Goal: Navigation & Orientation: Find specific page/section

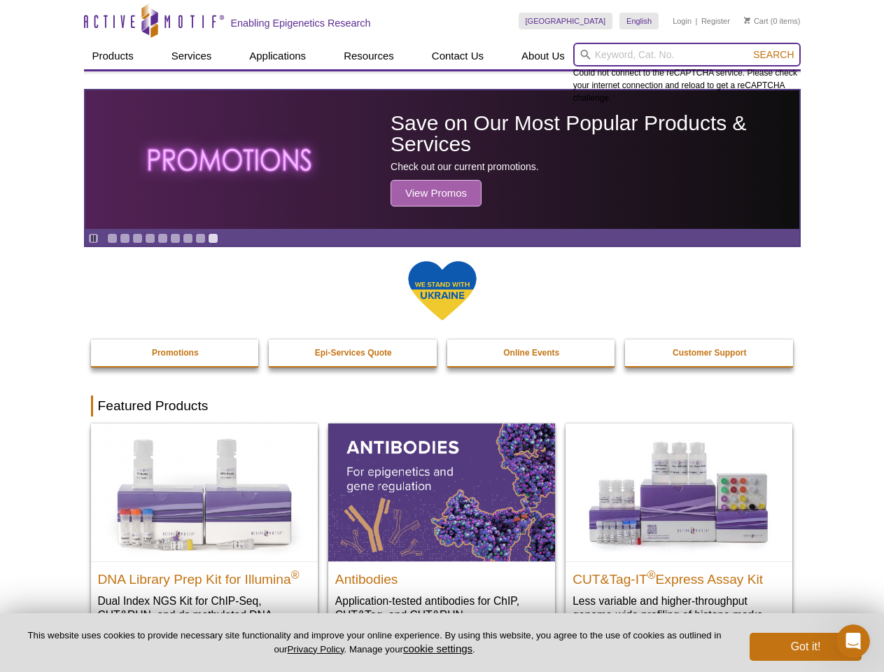
click at [686, 55] on input "search" at bounding box center [686, 55] width 227 height 24
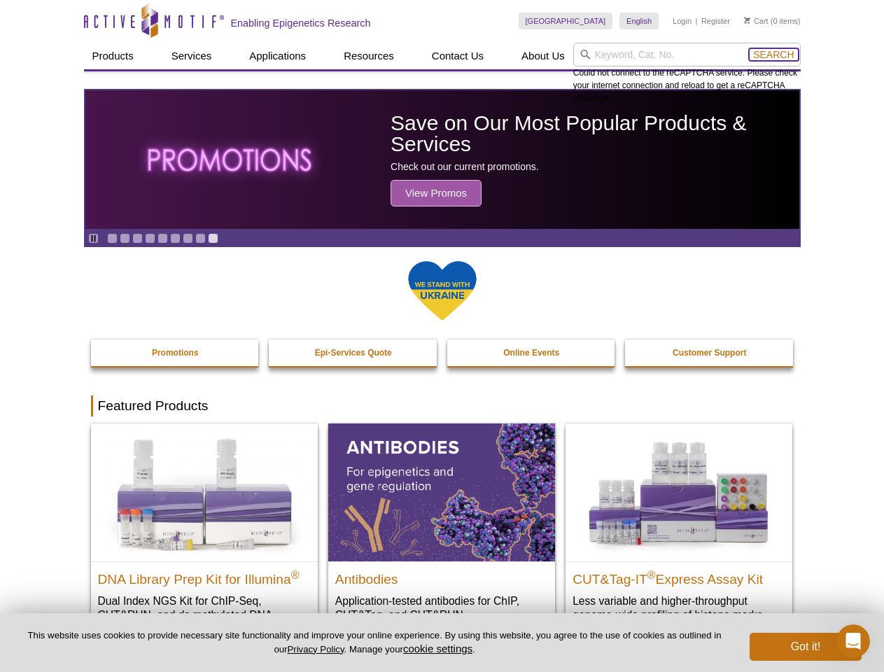
click at [773, 55] on span "Search" at bounding box center [773, 54] width 41 height 11
click at [93, 238] on icon "Pause" at bounding box center [93, 238] width 9 height 9
click at [112, 238] on link "Go to slide 1" at bounding box center [112, 238] width 10 height 10
click at [125, 238] on link "Go to slide 2" at bounding box center [125, 238] width 10 height 10
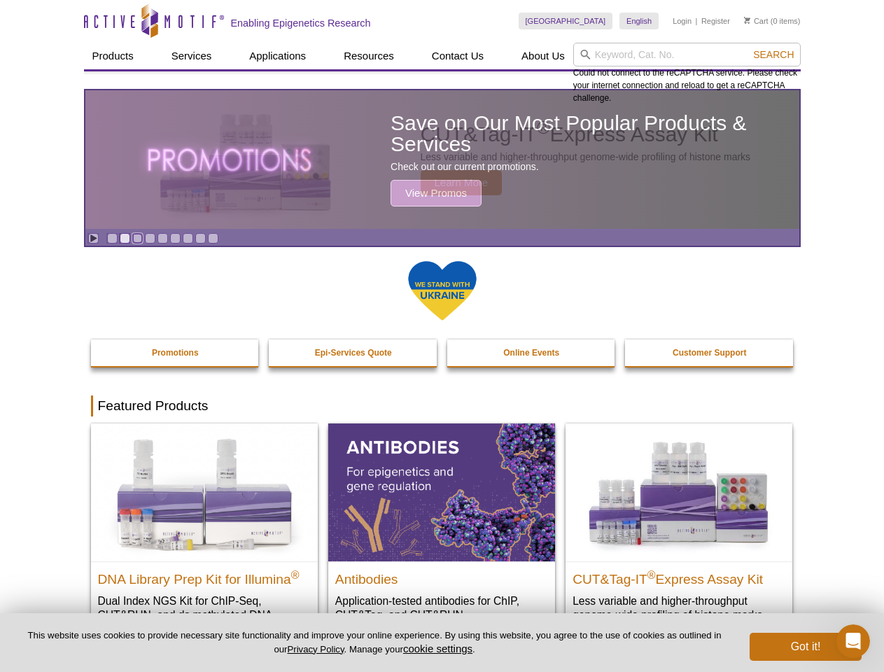
click at [137, 238] on link "Go to slide 3" at bounding box center [137, 238] width 10 height 10
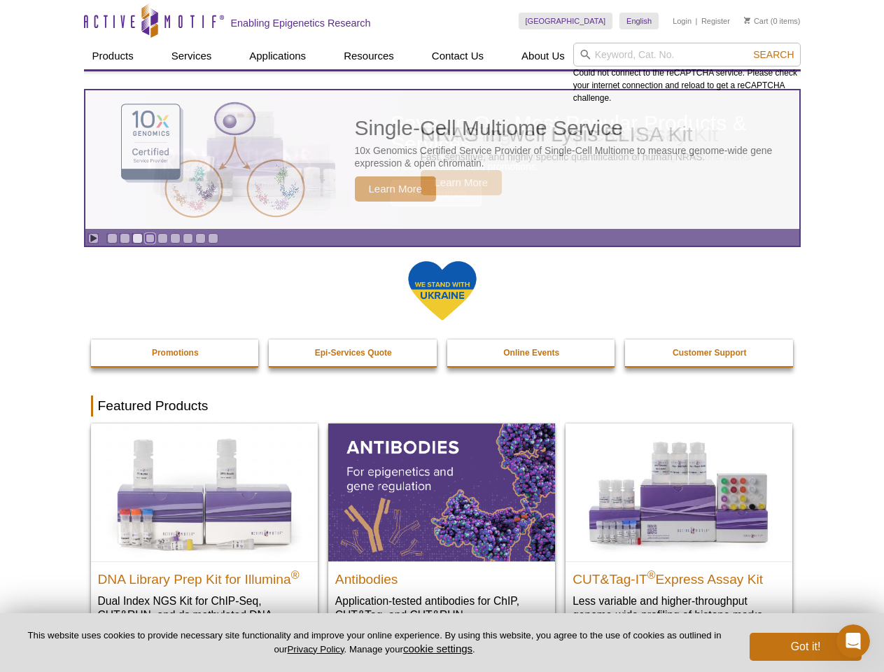
click at [150, 238] on link "Go to slide 4" at bounding box center [150, 238] width 10 height 10
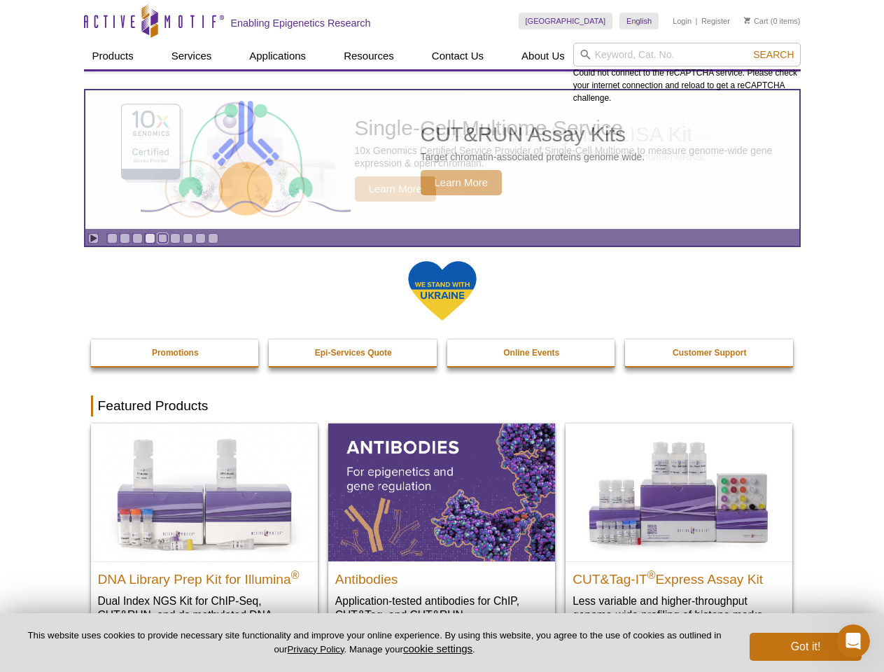
click at [162, 238] on link "Go to slide 5" at bounding box center [162, 238] width 10 height 10
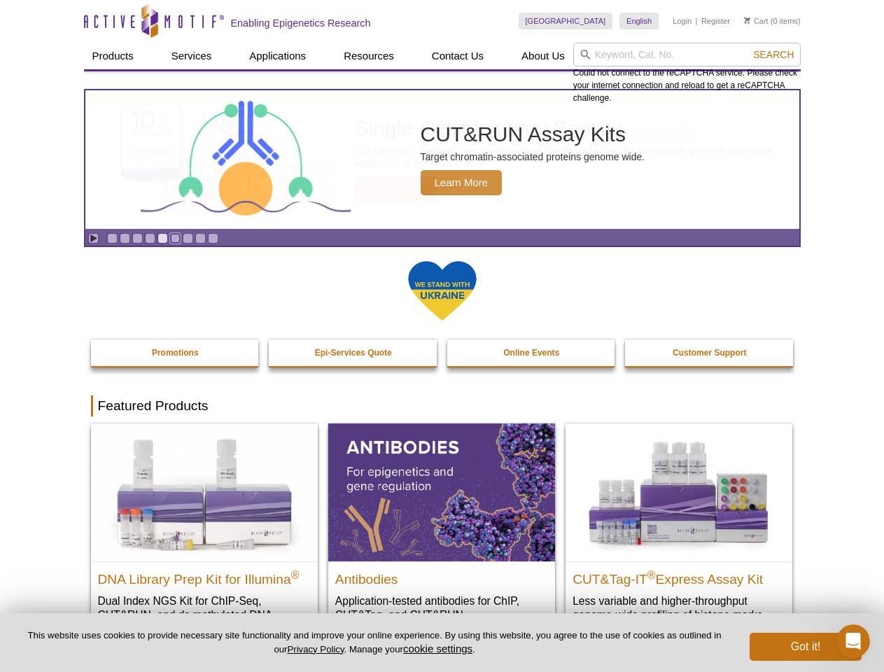
click at [175, 238] on link "Go to slide 6" at bounding box center [175, 238] width 10 height 10
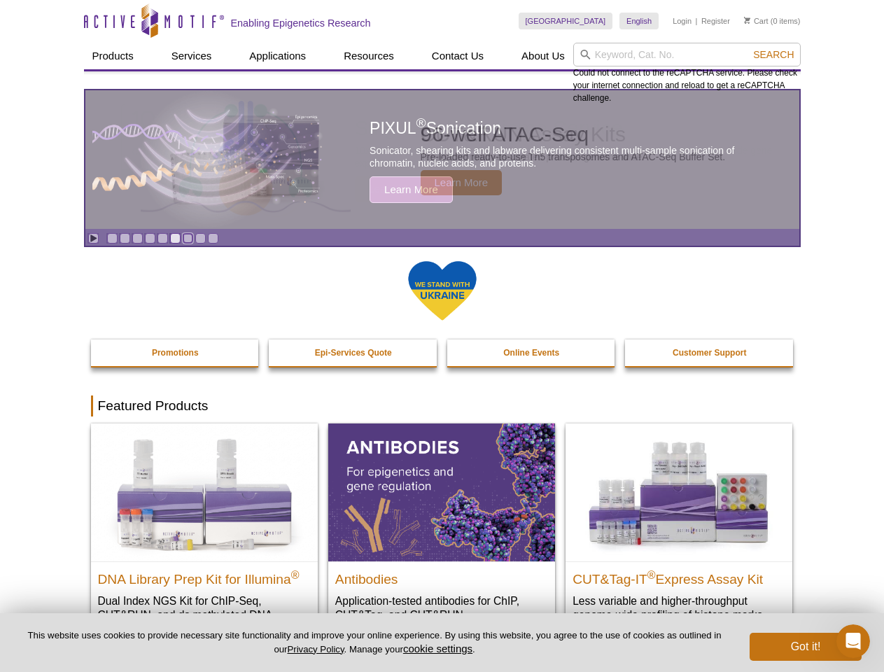
click at [187, 238] on link "Go to slide 7" at bounding box center [188, 238] width 10 height 10
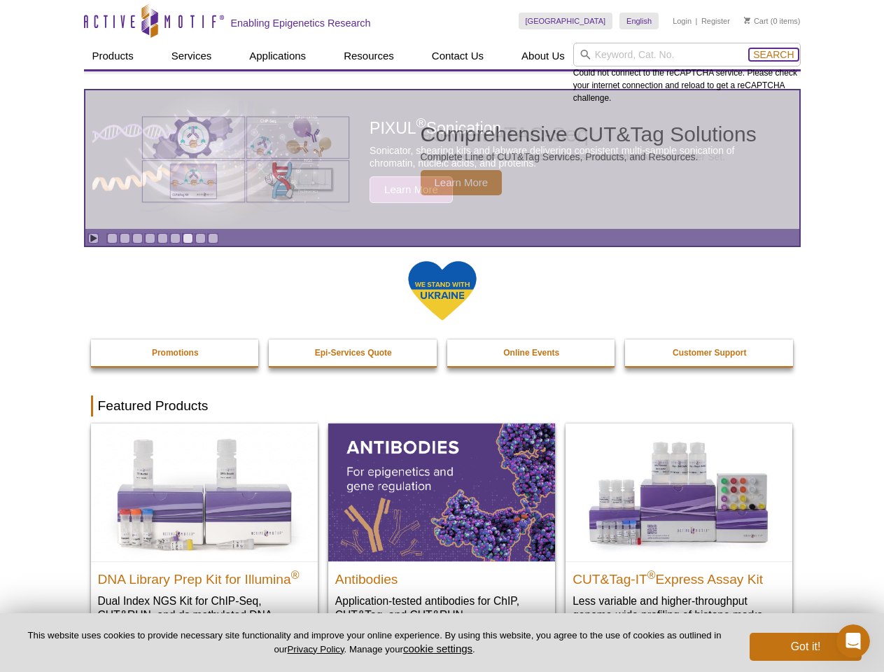
click at [773, 55] on span "Search" at bounding box center [773, 54] width 41 height 11
